Goal: Task Accomplishment & Management: Use online tool/utility

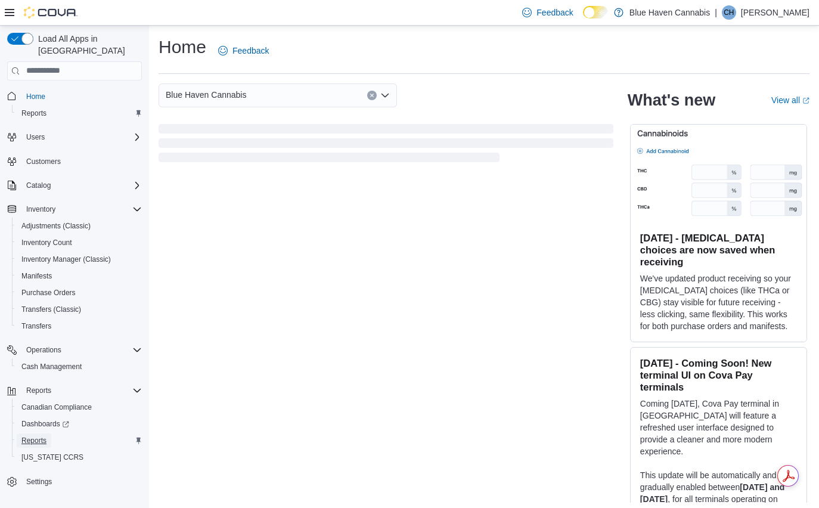
click at [39, 436] on span "Reports" at bounding box center [33, 441] width 25 height 10
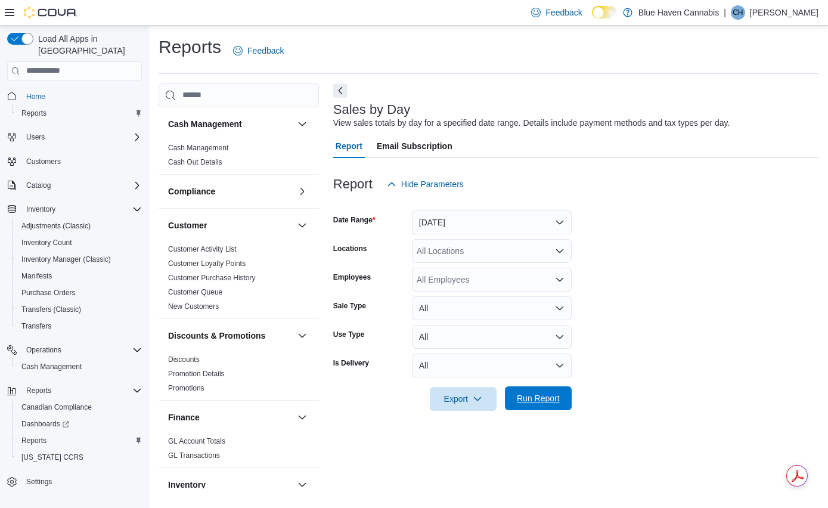
click at [544, 400] on span "Run Report" at bounding box center [538, 398] width 43 height 12
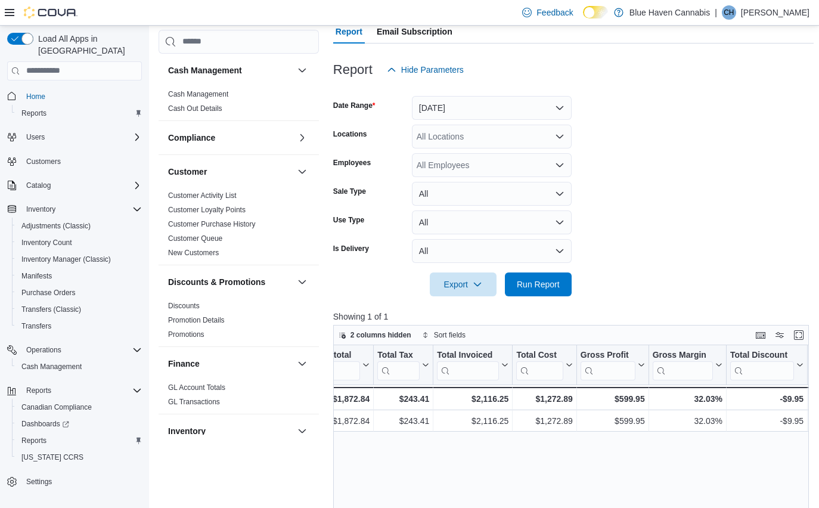
scroll to position [49, 0]
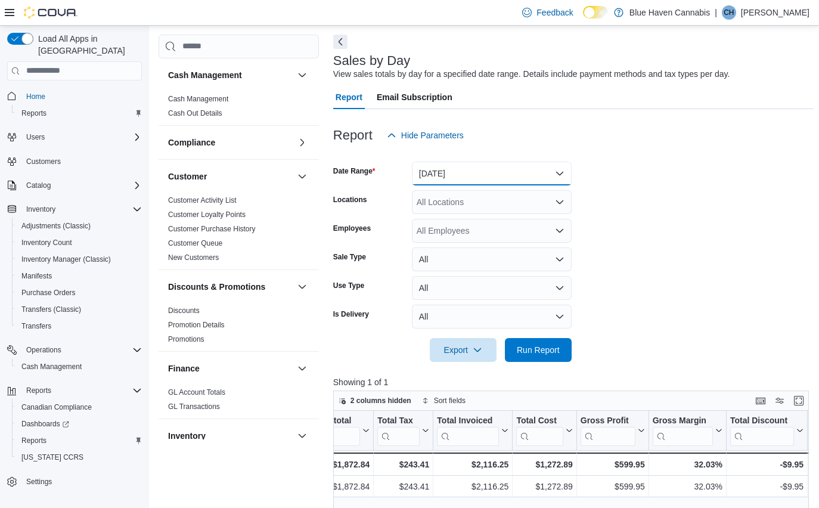
click at [496, 173] on button "Yesterday" at bounding box center [492, 173] width 160 height 24
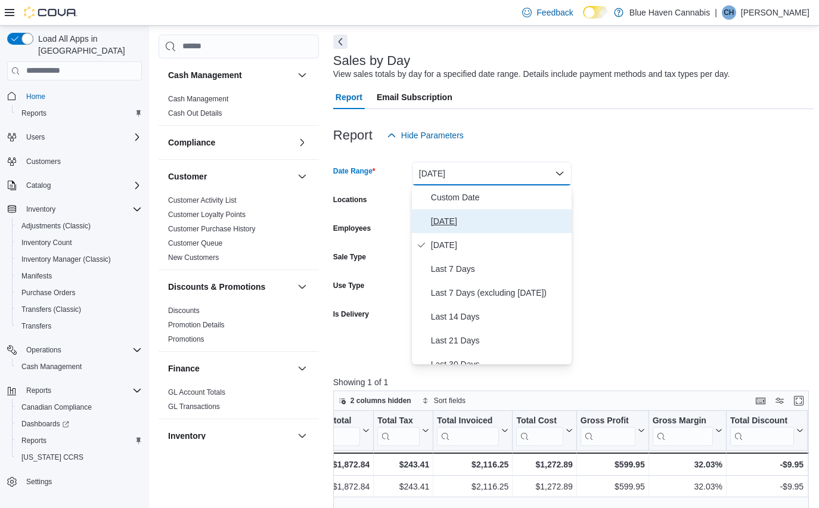
click at [442, 220] on span "Today" at bounding box center [499, 221] width 136 height 14
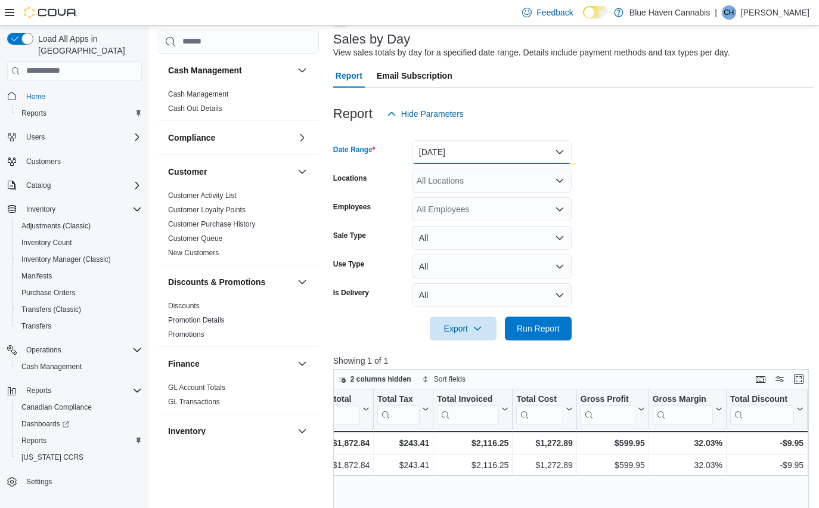
scroll to position [108, 0]
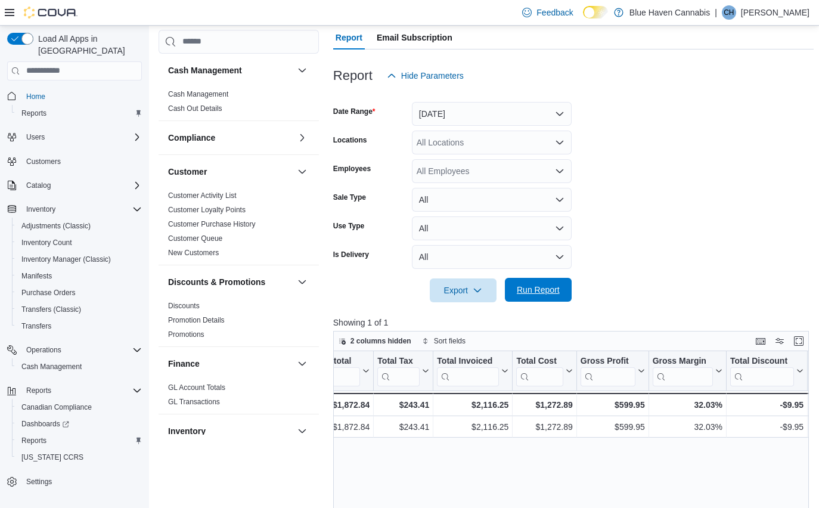
click at [534, 287] on span "Run Report" at bounding box center [538, 290] width 43 height 12
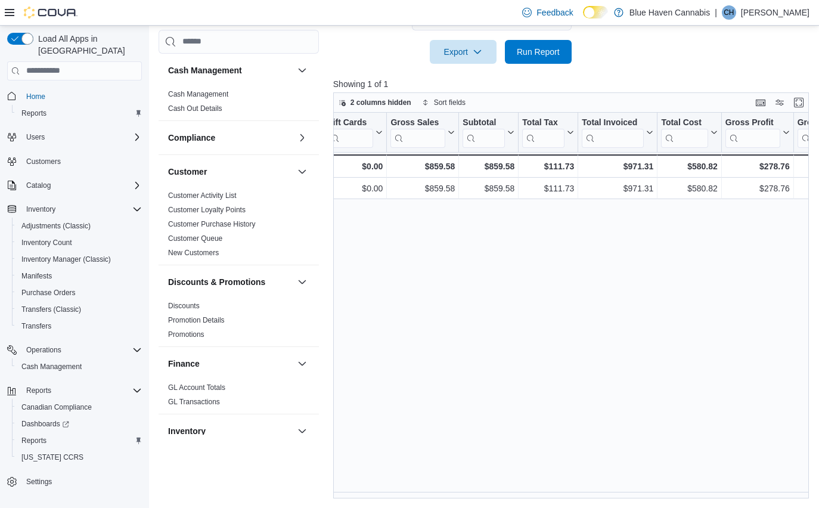
scroll to position [0, 287]
